Goal: Task Accomplishment & Management: Manage account settings

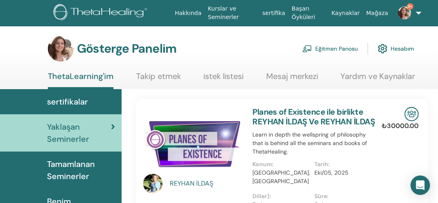
click at [323, 47] on font "Eğitmen Panosu" at bounding box center [336, 48] width 43 height 7
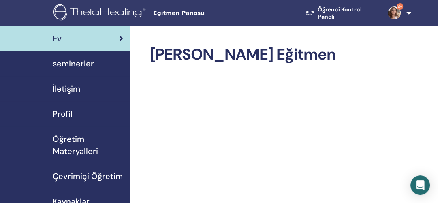
click at [72, 65] on span "seminerler" at bounding box center [73, 64] width 41 height 12
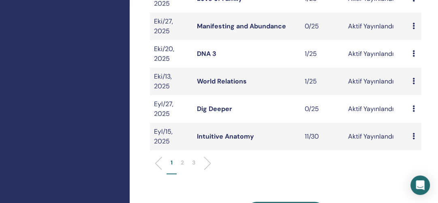
scroll to position [297, 0]
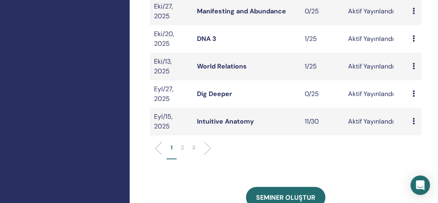
click at [181, 145] on p "2" at bounding box center [182, 147] width 3 height 9
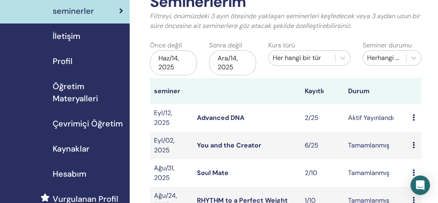
scroll to position [26, 0]
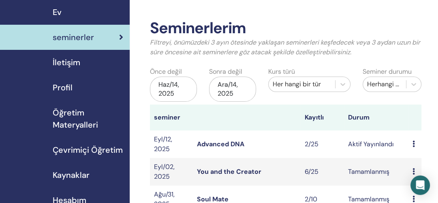
click at [220, 143] on link "Advanced DNA" at bounding box center [220, 144] width 47 height 9
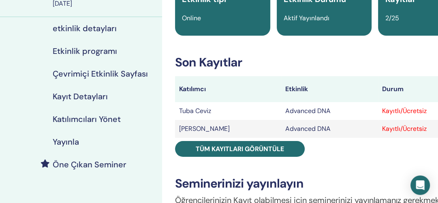
scroll to position [85, 0]
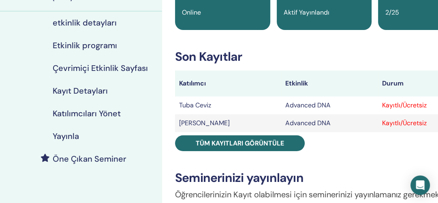
click at [93, 109] on h4 "Katılımcıları Yönet" at bounding box center [87, 114] width 68 height 10
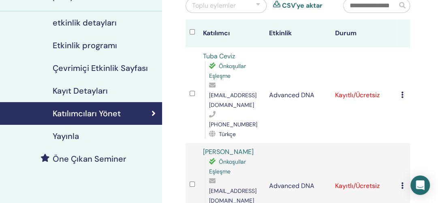
click at [401, 92] on icon at bounding box center [402, 95] width 2 height 6
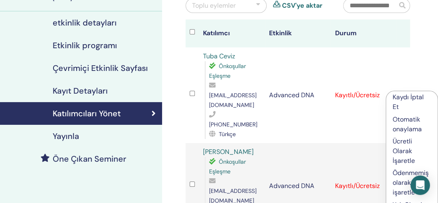
click at [399, 168] on p "Ödenmemiş olarak işaretle" at bounding box center [411, 182] width 38 height 29
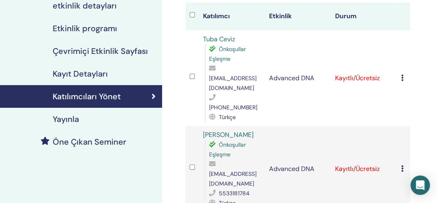
scroll to position [104, 0]
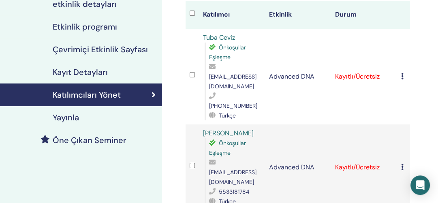
click at [402, 73] on icon at bounding box center [402, 76] width 2 height 6
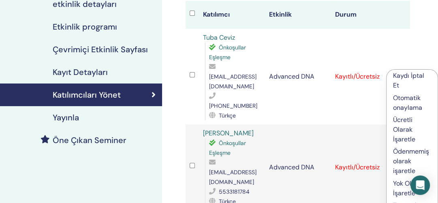
click at [399, 124] on p "Ücretli Olarak İşaretle" at bounding box center [412, 129] width 38 height 29
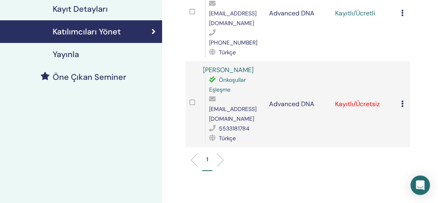
scroll to position [170, 0]
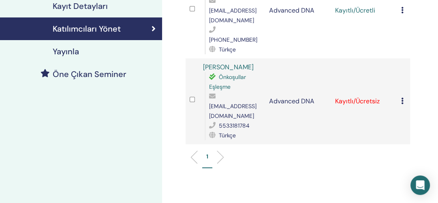
click at [401, 98] on icon at bounding box center [402, 101] width 2 height 6
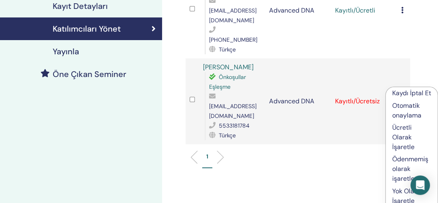
click at [397, 133] on p "Ücretli Olarak İşaretle" at bounding box center [411, 137] width 39 height 29
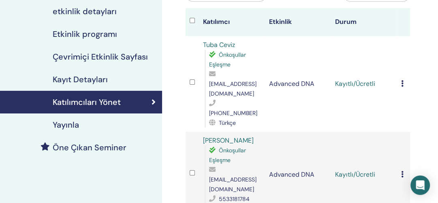
scroll to position [94, 0]
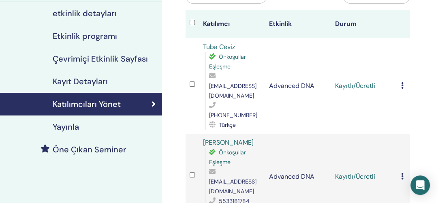
click at [403, 82] on icon at bounding box center [402, 85] width 2 height 6
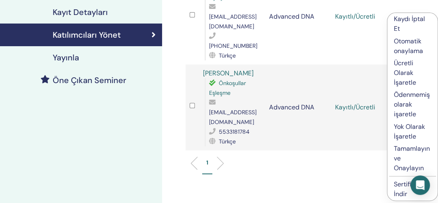
scroll to position [165, 0]
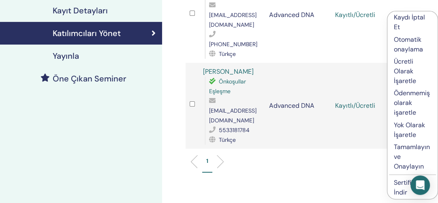
click at [400, 149] on p "Tamamlayın ve Onaylayın" at bounding box center [412, 156] width 37 height 29
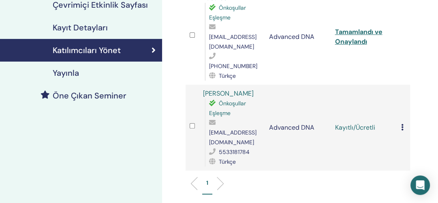
scroll to position [160, 0]
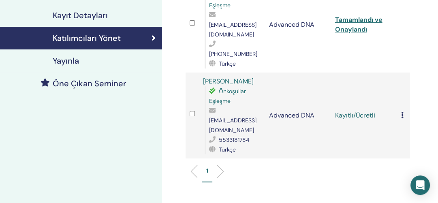
click at [401, 112] on icon at bounding box center [402, 115] width 2 height 6
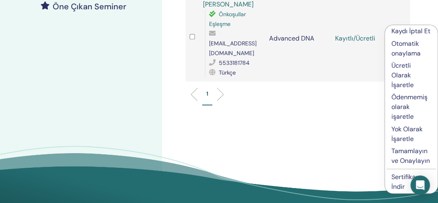
scroll to position [240, 0]
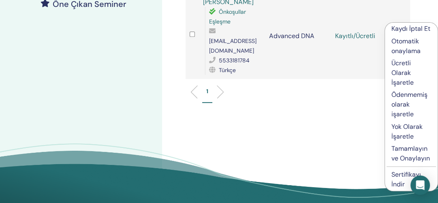
click at [404, 146] on p "Tamamlayın ve Onaylayın" at bounding box center [411, 153] width 40 height 19
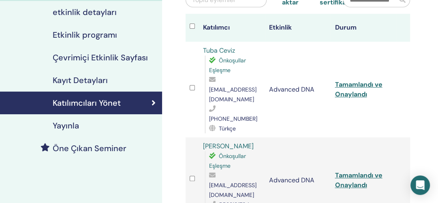
scroll to position [126, 0]
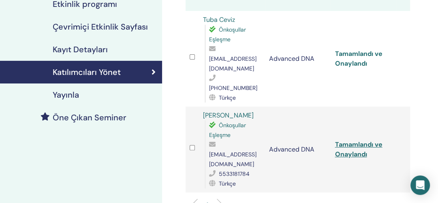
click at [341, 49] on link "Tamamlandı ve Onaylandı" at bounding box center [358, 58] width 47 height 18
click at [367, 140] on link "Tamamlandı ve Onaylandı" at bounding box center [358, 149] width 47 height 18
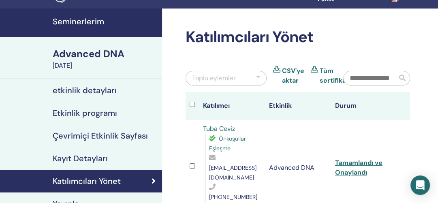
scroll to position [0, 0]
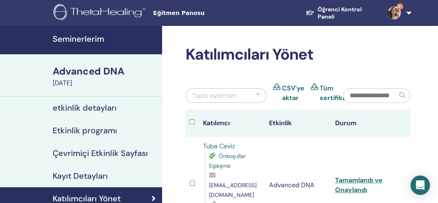
click at [85, 37] on h4 "Seminerlerim" at bounding box center [105, 39] width 104 height 10
